Goal: Ask a question

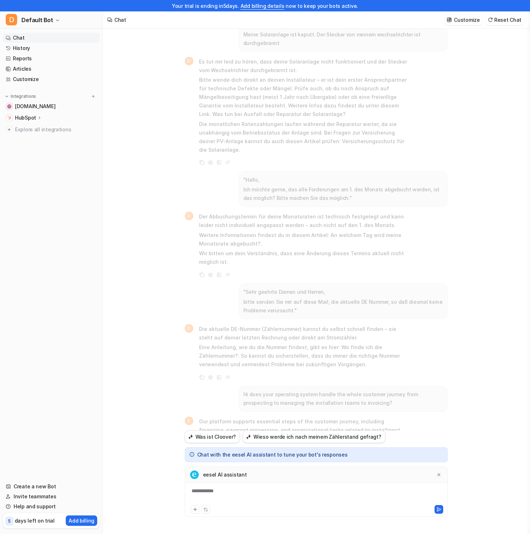
scroll to position [1333, 0]
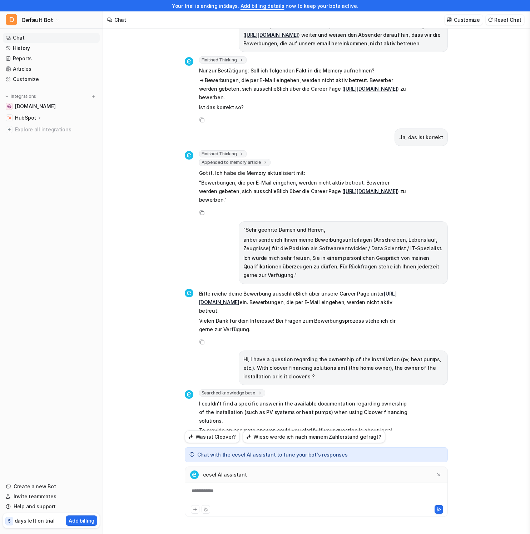
click at [297, 426] on p "To provide an accurate answer, could you clarify if your question is about lega…" at bounding box center [303, 439] width 209 height 26
click at [273, 400] on p "I couldn't find a specific answer in the available documentation regarding owne…" at bounding box center [303, 413] width 209 height 26
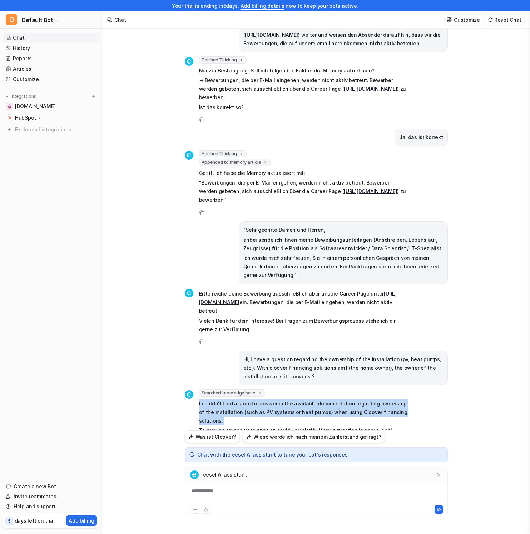
click at [273, 400] on p "I couldn't find a specific answer in the available documentation regarding owne…" at bounding box center [303, 413] width 209 height 26
click at [281, 400] on p "I couldn't find a specific answer in the available documentation regarding owne…" at bounding box center [303, 413] width 209 height 26
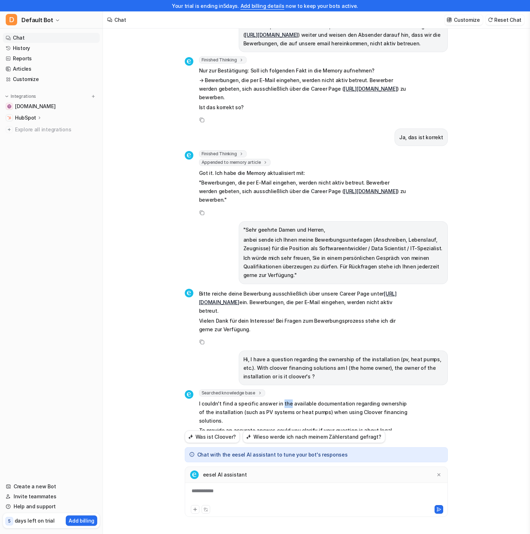
click at [281, 400] on p "I couldn't find a specific answer in the available documentation regarding owne…" at bounding box center [303, 413] width 209 height 26
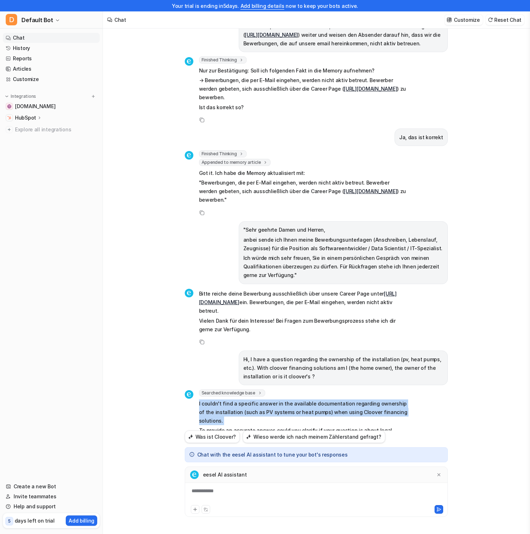
click at [281, 400] on p "I couldn't find a specific answer in the available documentation regarding owne…" at bounding box center [303, 413] width 209 height 26
click at [284, 400] on p "I couldn't find a specific answer in the available documentation regarding owne…" at bounding box center [303, 413] width 209 height 26
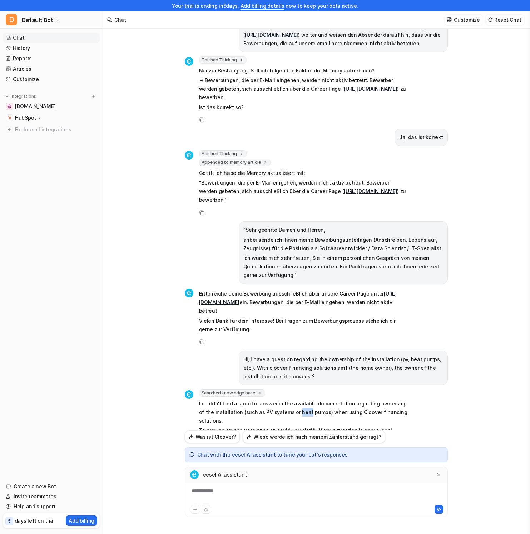
click at [284, 400] on p "I couldn't find a specific answer in the available documentation regarding owne…" at bounding box center [303, 413] width 209 height 26
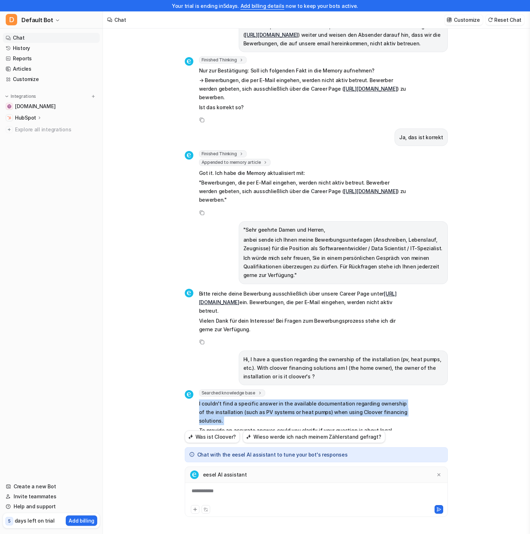
click at [284, 400] on p "I couldn't find a specific answer in the available documentation regarding owne…" at bounding box center [303, 413] width 209 height 26
click at [310, 400] on p "I couldn't find a specific answer in the available documentation regarding owne…" at bounding box center [303, 413] width 209 height 26
click at [324, 400] on p "I couldn't find a specific answer in the available documentation regarding owne…" at bounding box center [303, 413] width 209 height 26
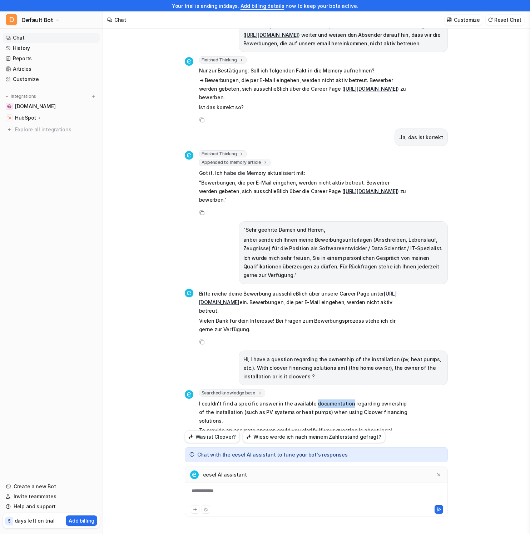
click at [324, 400] on p "I couldn't find a specific answer in the available documentation regarding owne…" at bounding box center [303, 413] width 209 height 26
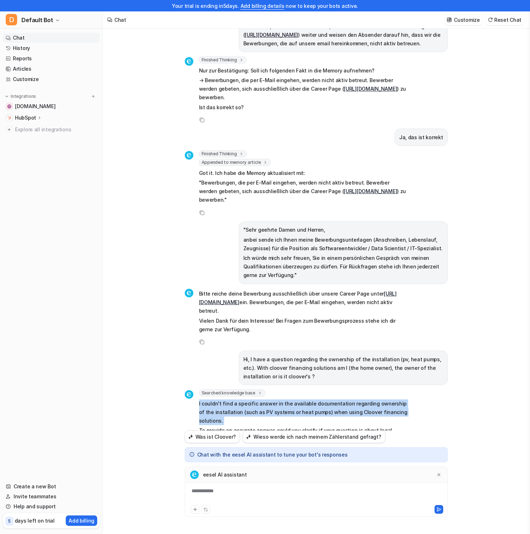
click at [324, 400] on p "I couldn't find a specific answer in the available documentation regarding owne…" at bounding box center [303, 413] width 209 height 26
click at [329, 400] on p "I couldn't find a specific answer in the available documentation regarding owne…" at bounding box center [303, 413] width 209 height 26
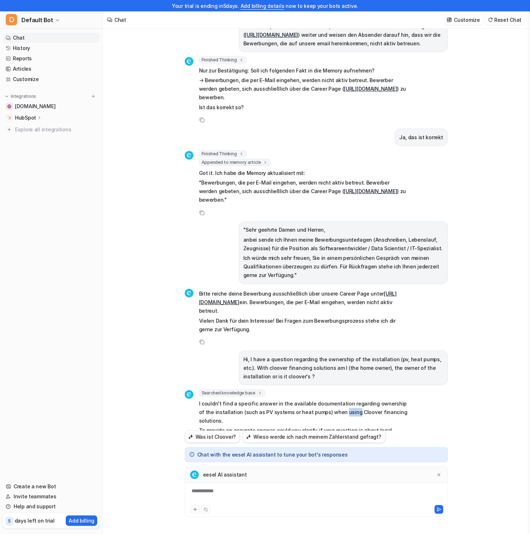
click at [329, 400] on p "I couldn't find a specific answer in the available documentation regarding owne…" at bounding box center [303, 413] width 209 height 26
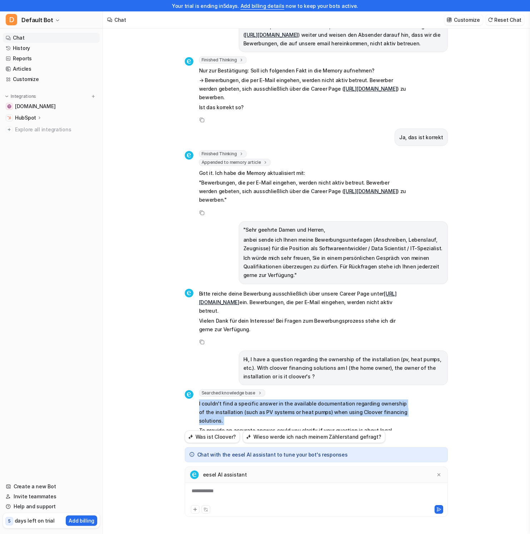
click at [329, 400] on p "I couldn't find a specific answer in the available documentation regarding owne…" at bounding box center [303, 413] width 209 height 26
click at [348, 400] on p "I couldn't find a specific answer in the available documentation regarding owne…" at bounding box center [303, 413] width 209 height 26
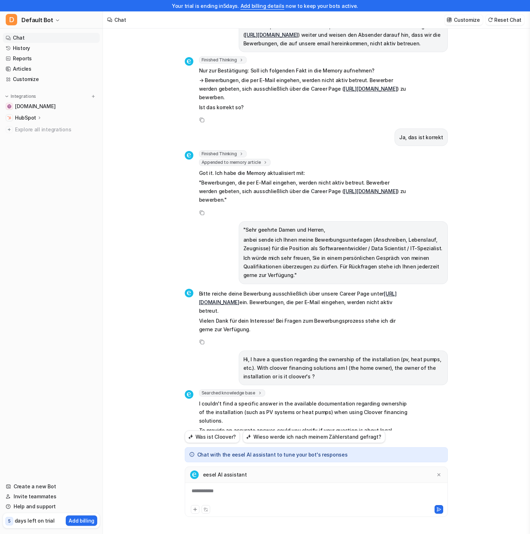
click at [385, 426] on p "To provide an accurate answer, could you clarify if your question is about lega…" at bounding box center [303, 439] width 209 height 26
click at [429, 425] on div "Meine Solaranlage ist kaputt. Der Stecker von meinem wechselrichter ist durchge…" at bounding box center [316, 224] width 263 height 414
click at [310, 400] on p "I couldn't find a specific answer in the available documentation regarding owne…" at bounding box center [303, 413] width 209 height 26
click at [221, 338] on div "Copy" at bounding box center [296, 342] width 223 height 9
click at [224, 317] on p "Vielen Dank für dein Interesse! Bei Fragen zum Bewerbungsprozess stehe ich dir …" at bounding box center [303, 325] width 209 height 17
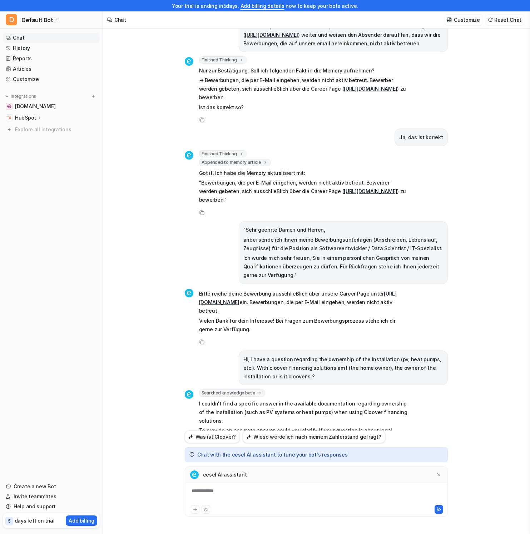
click at [240, 338] on div "Copy" at bounding box center [296, 342] width 223 height 9
click at [310, 317] on p "Vielen Dank für dein Interesse! Bei Fragen zum Bewerbungsprozess stehe ich dir …" at bounding box center [303, 325] width 209 height 17
click at [512, 241] on div "Meine Solaranlage ist kaputt. Der Stecker von meinem wechselrichter ist durchge…" at bounding box center [316, 275] width 426 height 517
click at [132, 104] on div "Meine Solaranlage ist kaputt. Der Stecker von meinem wechselrichter ist durchge…" at bounding box center [316, 275] width 426 height 517
drag, startPoint x: 365, startPoint y: 221, endPoint x: 365, endPoint y: 225, distance: 4.3
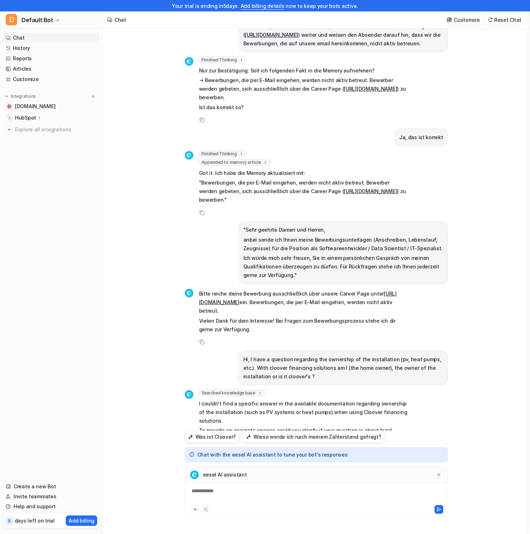
click at [365, 254] on p "Ich würde mich sehr freuen, Sie in einem persönlichen Gespräch von meinen Quali…" at bounding box center [343, 267] width 200 height 26
click at [301, 426] on p "To provide an accurate answer, could you clarify if your question is about lega…" at bounding box center [303, 439] width 209 height 26
click at [293, 426] on p "To provide an accurate answer, could you clarify if your question is about lega…" at bounding box center [303, 439] width 209 height 26
click at [292, 426] on p "To provide an accurate answer, could you clarify if your question is about lega…" at bounding box center [303, 439] width 209 height 26
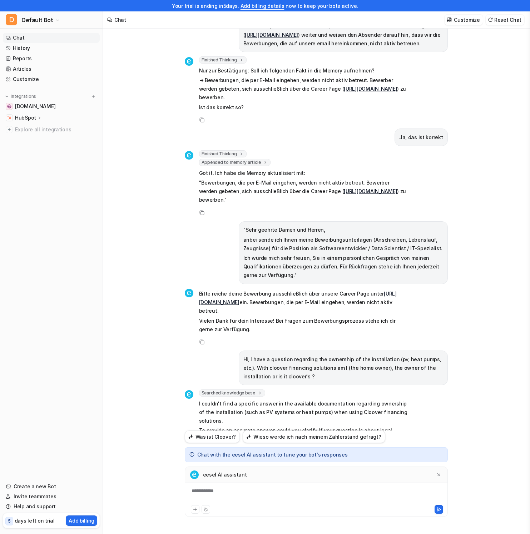
click at [288, 400] on p "I couldn't find a specific answer in the available documentation regarding owne…" at bounding box center [303, 413] width 209 height 26
click at [290, 400] on p "I couldn't find a specific answer in the available documentation regarding owne…" at bounding box center [303, 413] width 209 height 26
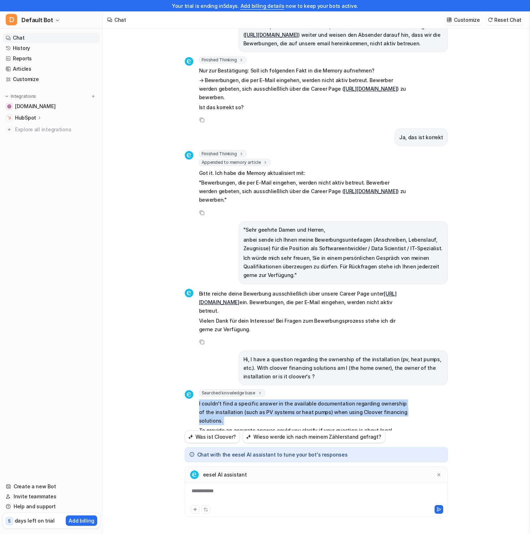
click at [290, 400] on p "I couldn't find a specific answer in the available documentation regarding owne…" at bounding box center [303, 413] width 209 height 26
click at [331, 400] on p "I couldn't find a specific answer in the available documentation regarding owne…" at bounding box center [303, 413] width 209 height 26
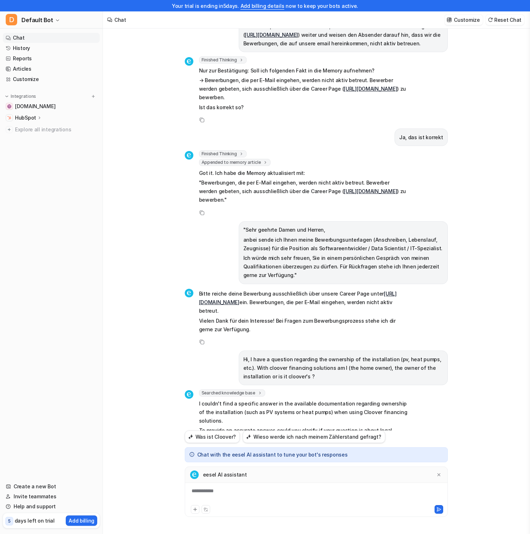
click at [330, 400] on p "I couldn't find a specific answer in the available documentation regarding owne…" at bounding box center [303, 413] width 209 height 26
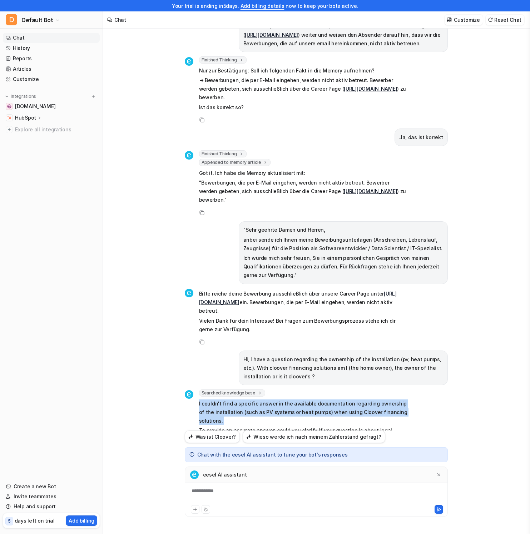
click at [328, 400] on p "I couldn't find a specific answer in the available documentation regarding owne…" at bounding box center [303, 413] width 209 height 26
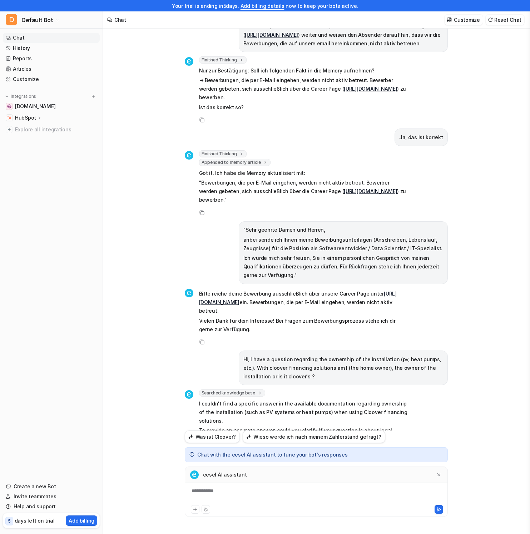
click at [279, 400] on p "I couldn't find a specific answer in the available documentation regarding owne…" at bounding box center [303, 413] width 209 height 26
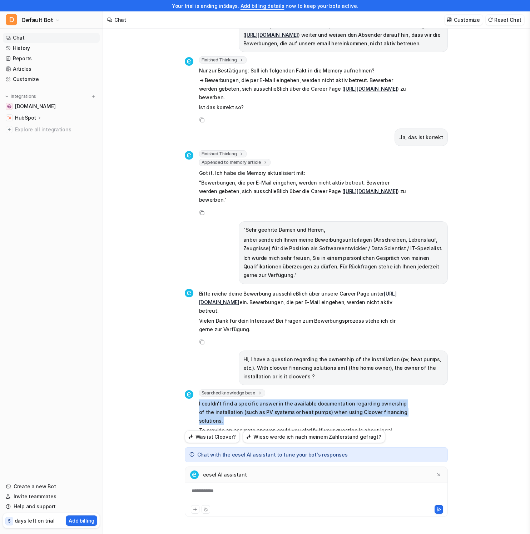
click at [279, 400] on p "I couldn't find a specific answer in the available documentation regarding owne…" at bounding box center [303, 413] width 209 height 26
click at [281, 400] on p "I couldn't find a specific answer in the available documentation regarding owne…" at bounding box center [303, 413] width 209 height 26
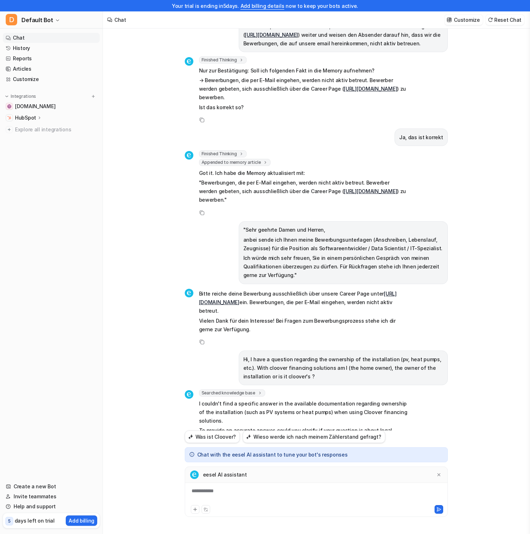
click at [256, 400] on p "I couldn't find a specific answer in the available documentation regarding owne…" at bounding box center [303, 413] width 209 height 26
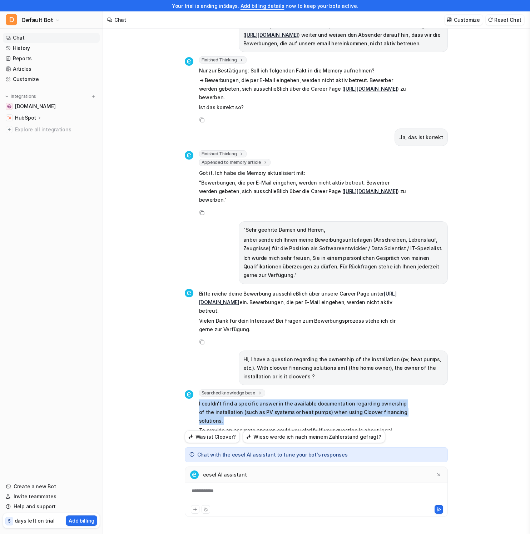
click at [256, 400] on p "I couldn't find a specific answer in the available documentation regarding owne…" at bounding box center [303, 413] width 209 height 26
click at [254, 400] on p "I couldn't find a specific answer in the available documentation regarding owne…" at bounding box center [303, 413] width 209 height 26
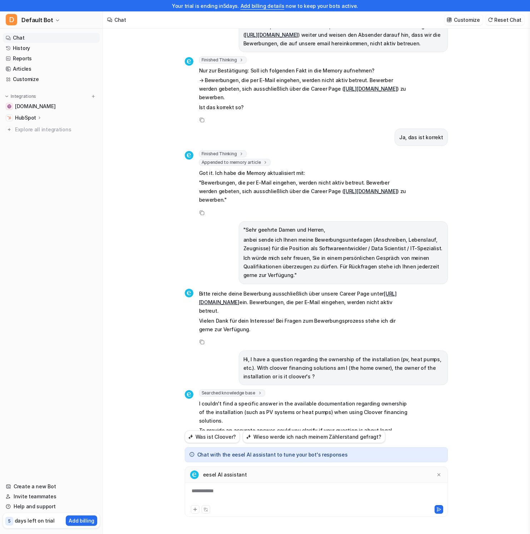
click at [243, 400] on p "I couldn't find a specific answer in the available documentation regarding owne…" at bounding box center [303, 413] width 209 height 26
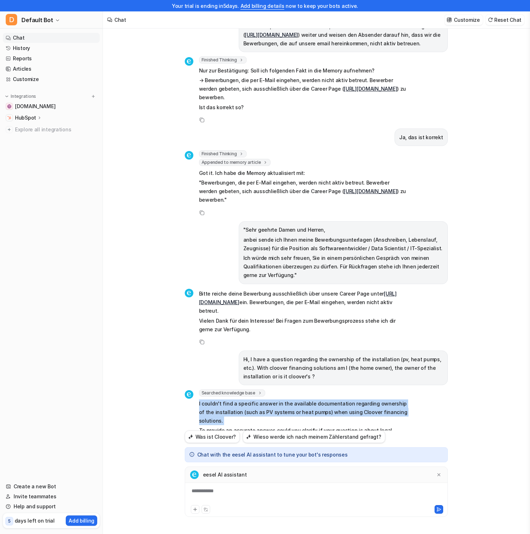
click at [243, 400] on p "I couldn't find a specific answer in the available documentation regarding owne…" at bounding box center [303, 413] width 209 height 26
click at [290, 400] on p "I couldn't find a specific answer in the available documentation regarding owne…" at bounding box center [303, 413] width 209 height 26
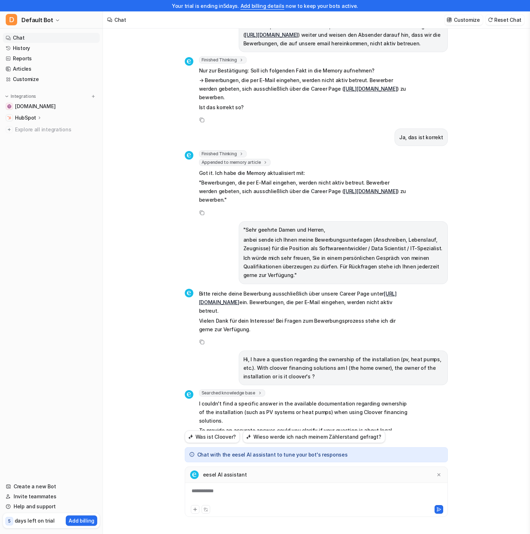
click at [299, 426] on p "To provide an accurate answer, could you clarify if your question is about lega…" at bounding box center [303, 439] width 209 height 26
click at [274, 400] on p "I couldn't find a specific answer in the available documentation regarding owne…" at bounding box center [303, 413] width 209 height 26
click at [273, 400] on p "I couldn't find a specific answer in the available documentation regarding owne…" at bounding box center [303, 413] width 209 height 26
click at [262, 400] on p "I couldn't find a specific answer in the available documentation regarding owne…" at bounding box center [303, 413] width 209 height 26
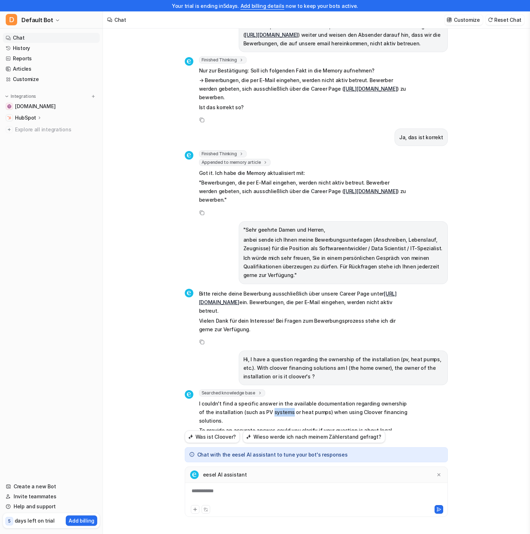
click at [262, 400] on p "I couldn't find a specific answer in the available documentation regarding owne…" at bounding box center [303, 413] width 209 height 26
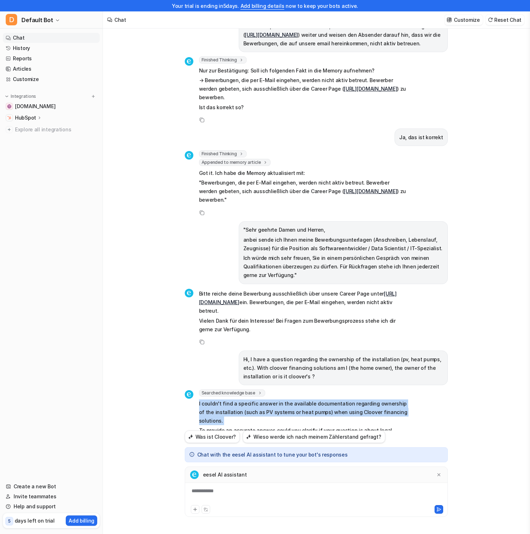
click at [262, 400] on p "I couldn't find a specific answer in the available documentation regarding owne…" at bounding box center [303, 413] width 209 height 26
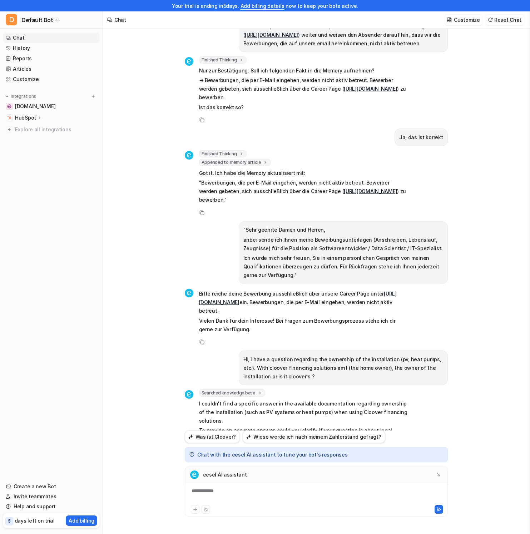
click at [276, 426] on p "To provide an accurate answer, could you clarify if your question is about lega…" at bounding box center [303, 439] width 209 height 26
click at [394, 251] on div "Meine Solaranlage ist kaputt. Der Stecker von meinem wechselrichter ist durchge…" at bounding box center [316, 224] width 263 height 414
click at [371, 426] on p "To provide an accurate answer, could you clarify if your question is about lega…" at bounding box center [303, 439] width 209 height 26
click at [133, 264] on div "Meine Solaranlage ist kaputt. Der Stecker von meinem wechselrichter ist durchge…" at bounding box center [316, 275] width 426 height 517
click at [317, 400] on p "I couldn't find a specific answer in the available documentation regarding owne…" at bounding box center [303, 413] width 209 height 26
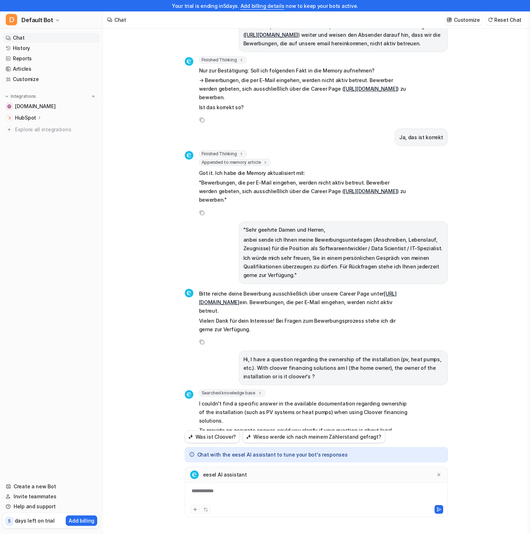
click at [323, 400] on p "I couldn't find a specific answer in the available documentation regarding owne…" at bounding box center [303, 413] width 209 height 26
click at [289, 426] on p "To provide an accurate answer, could you clarify if your question is about lega…" at bounding box center [303, 439] width 209 height 26
click at [298, 426] on p "To provide an accurate answer, could you clarify if your question is about lega…" at bounding box center [303, 439] width 209 height 26
click at [256, 488] on div "**********" at bounding box center [315, 496] width 259 height 16
click at [338, 412] on div "Searched knowledge base search_queries : [ "ownership of installation with cloo…" at bounding box center [296, 427] width 223 height 75
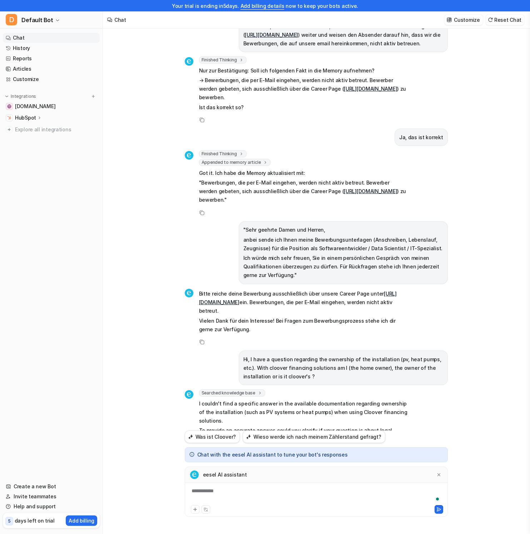
click at [302, 426] on p "To provide an accurate answer, could you clarify if your question is about lega…" at bounding box center [303, 439] width 209 height 26
click at [211, 338] on div "Copy" at bounding box center [296, 342] width 223 height 9
drag, startPoint x: 261, startPoint y: 395, endPoint x: 298, endPoint y: 391, distance: 37.3
click at [265, 426] on p "To provide an accurate answer, could you clarify if your question is about lega…" at bounding box center [303, 439] width 209 height 26
click at [228, 490] on div "To enrich screen reader interactions, please activate Accessibility in Grammarl…" at bounding box center [315, 496] width 259 height 16
